Goal: Information Seeking & Learning: Learn about a topic

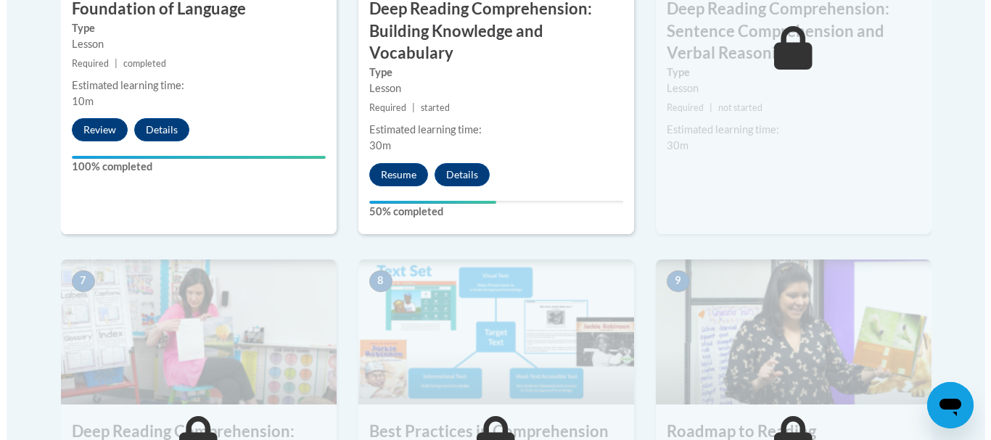
scroll to position [1028, 0]
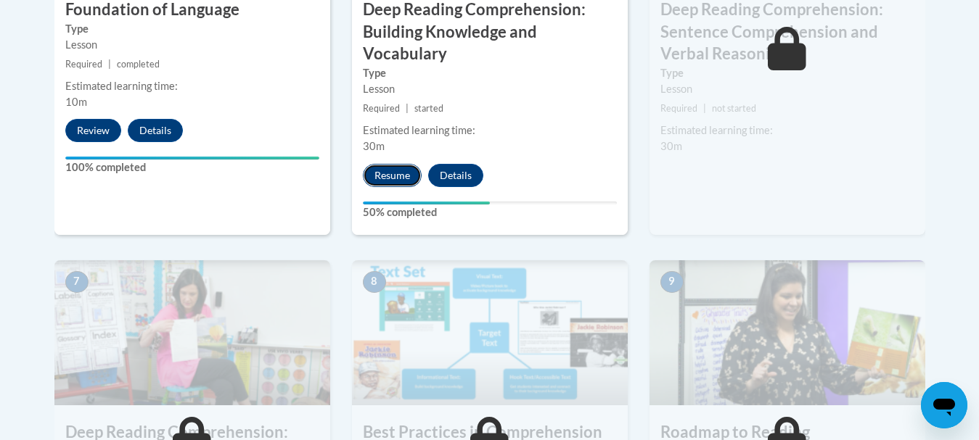
click at [386, 173] on button "Resume" at bounding box center [392, 175] width 59 height 23
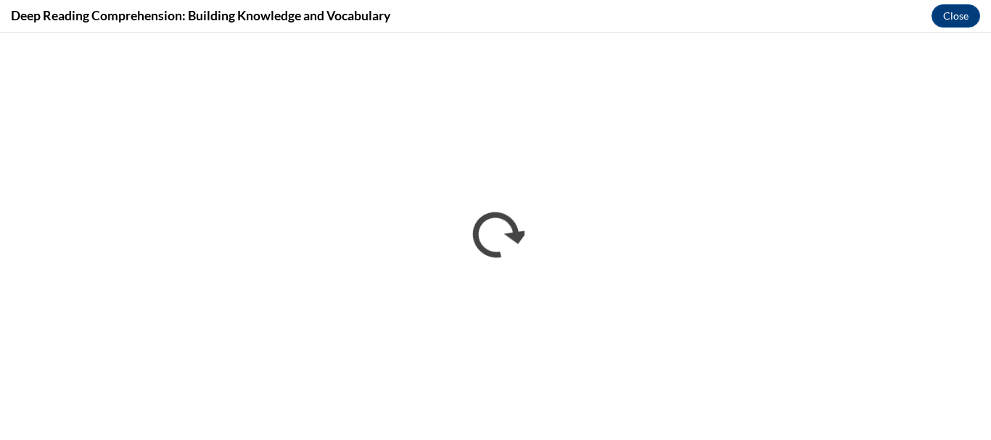
scroll to position [0, 0]
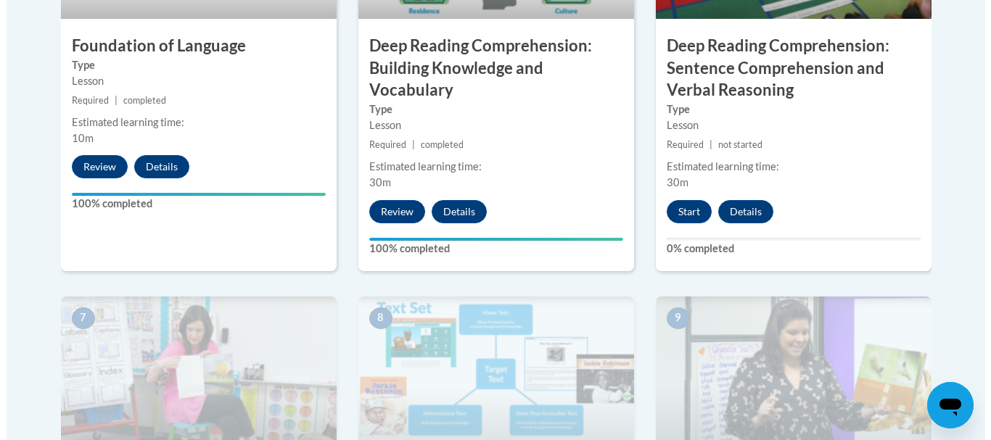
scroll to position [992, 0]
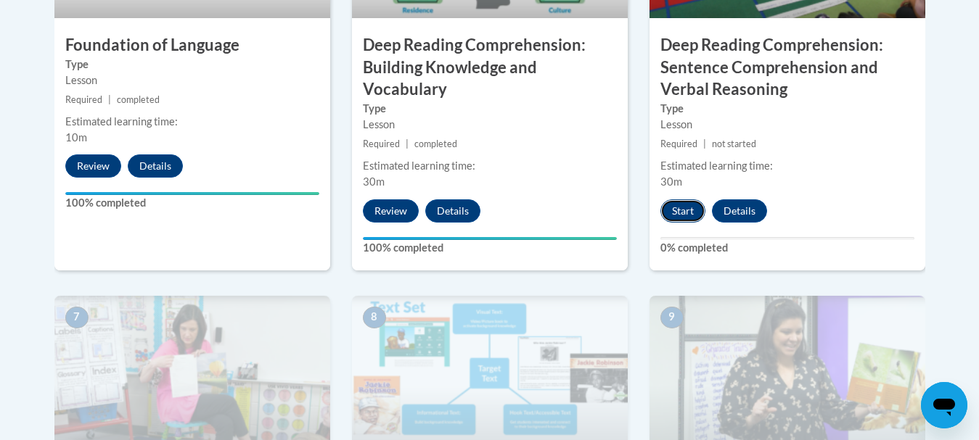
click at [685, 215] on button "Start" at bounding box center [682, 210] width 45 height 23
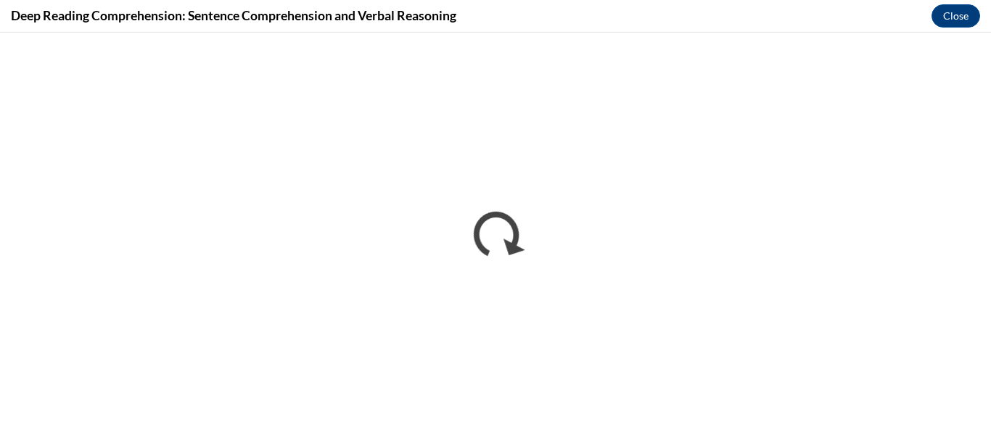
scroll to position [0, 0]
